Goal: Browse casually: Explore the website without a specific task or goal

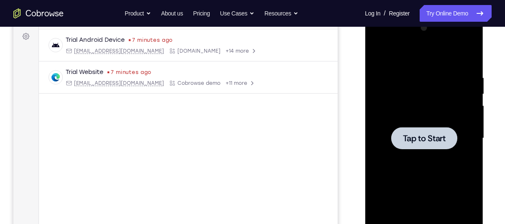
click at [437, 132] on div at bounding box center [424, 138] width 66 height 22
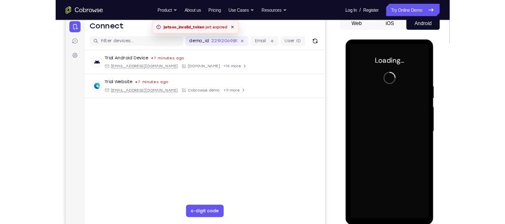
scroll to position [110, 0]
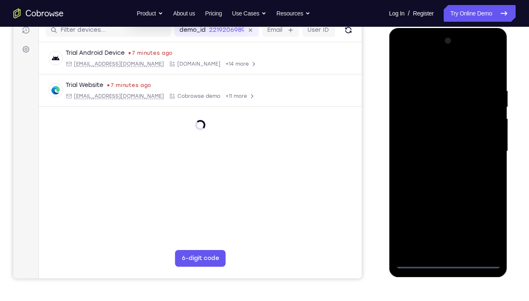
click at [448, 224] on div at bounding box center [447, 151] width 105 height 234
click at [484, 219] on div at bounding box center [447, 151] width 105 height 234
click at [487, 222] on div at bounding box center [447, 151] width 105 height 234
click at [417, 51] on div at bounding box center [447, 151] width 105 height 234
click at [486, 144] on div at bounding box center [447, 151] width 105 height 234
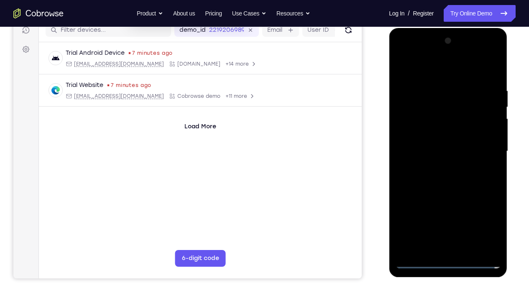
click at [442, 164] on div at bounding box center [447, 151] width 105 height 234
click at [449, 138] on div at bounding box center [447, 151] width 105 height 234
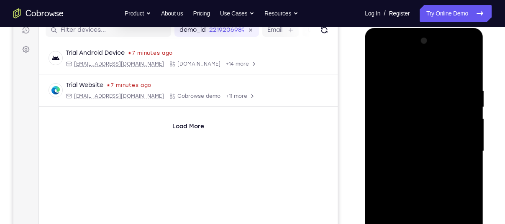
click at [430, 133] on div at bounding box center [423, 151] width 105 height 234
click at [417, 114] on div at bounding box center [423, 151] width 105 height 234
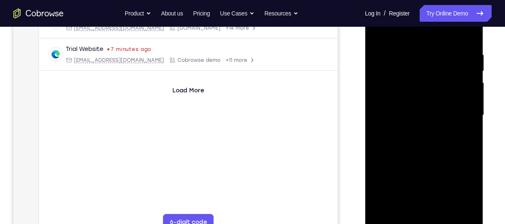
scroll to position [148, 0]
click at [398, 72] on div at bounding box center [423, 114] width 105 height 234
click at [399, 75] on div at bounding box center [423, 114] width 105 height 234
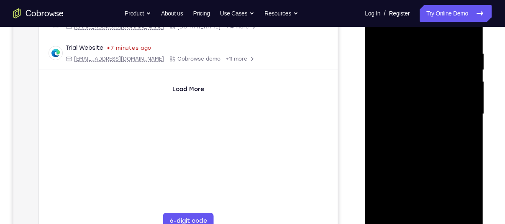
click at [399, 75] on div at bounding box center [423, 114] width 105 height 234
click at [377, 194] on div at bounding box center [423, 114] width 105 height 234
click at [383, 180] on div at bounding box center [423, 114] width 105 height 234
click at [435, 177] on div at bounding box center [423, 114] width 105 height 234
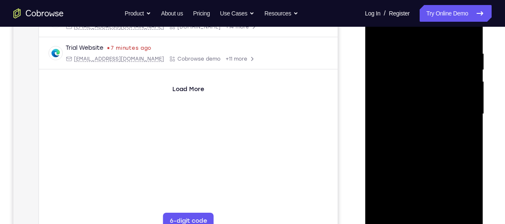
click at [456, 193] on div at bounding box center [423, 114] width 105 height 234
click at [396, 162] on div at bounding box center [423, 114] width 105 height 234
click at [402, 174] on div at bounding box center [423, 114] width 105 height 234
click at [378, 196] on div at bounding box center [423, 114] width 105 height 234
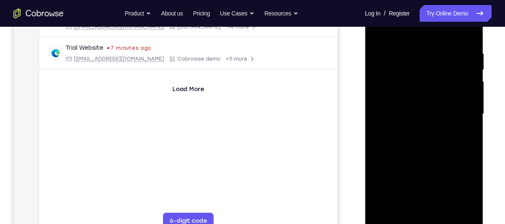
click at [380, 193] on div at bounding box center [423, 114] width 105 height 234
click at [397, 162] on div at bounding box center [423, 114] width 105 height 234
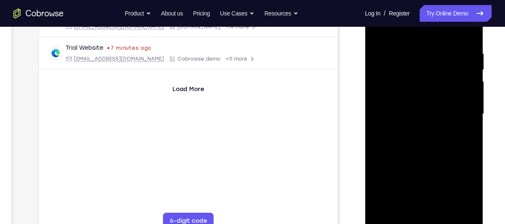
click at [466, 178] on div at bounding box center [423, 114] width 105 height 234
click at [454, 178] on div at bounding box center [423, 114] width 105 height 234
click at [434, 179] on div at bounding box center [423, 114] width 105 height 234
click at [467, 179] on div at bounding box center [423, 114] width 105 height 234
click at [383, 177] on div at bounding box center [423, 114] width 105 height 234
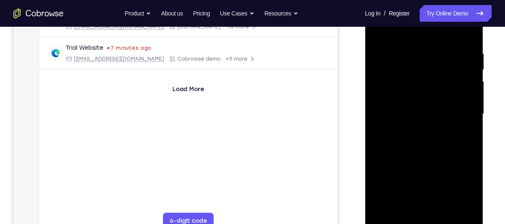
click at [387, 163] on div at bounding box center [423, 114] width 105 height 234
click at [382, 177] on div at bounding box center [423, 114] width 105 height 234
click at [443, 193] on div at bounding box center [423, 114] width 105 height 234
click at [430, 163] on div at bounding box center [423, 114] width 105 height 234
click at [395, 99] on div at bounding box center [423, 114] width 105 height 234
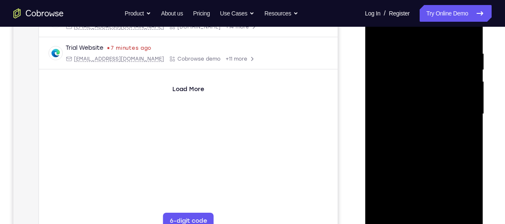
click at [379, 194] on div at bounding box center [423, 114] width 105 height 234
click at [381, 178] on div at bounding box center [423, 114] width 105 height 234
click at [413, 176] on div at bounding box center [423, 114] width 105 height 234
click at [413, 190] on div at bounding box center [423, 114] width 105 height 234
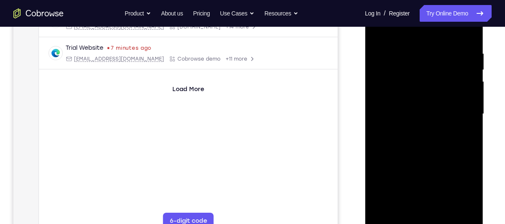
click at [456, 192] on div at bounding box center [423, 114] width 105 height 234
click at [464, 93] on div at bounding box center [423, 114] width 105 height 234
click at [441, 109] on div at bounding box center [423, 114] width 105 height 234
click at [439, 111] on div at bounding box center [423, 114] width 105 height 234
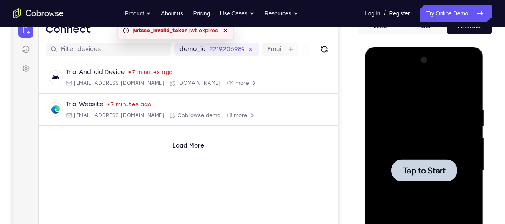
scroll to position [91, 0]
